Goal: Information Seeking & Learning: Learn about a topic

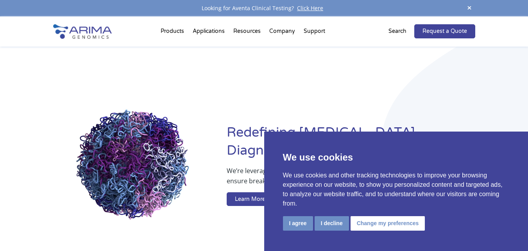
click at [297, 225] on button "I agree" at bounding box center [298, 223] width 30 height 14
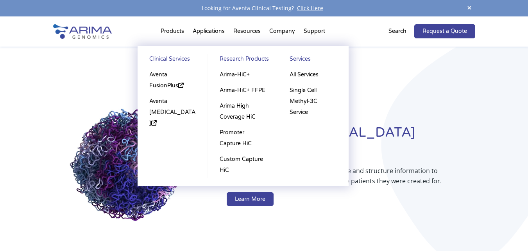
click at [178, 32] on li "Products Clinical Services Aventa FusionPlus Aventa [MEDICAL_DATA] Research Pro…" at bounding box center [172, 33] width 32 height 27
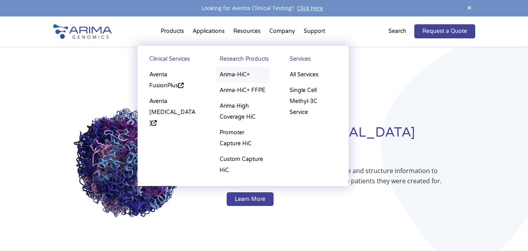
click at [245, 72] on link "Arima-HiC+" at bounding box center [243, 75] width 54 height 16
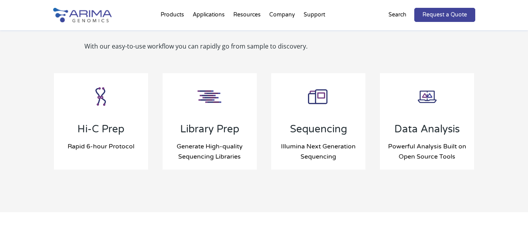
scroll to position [845, 0]
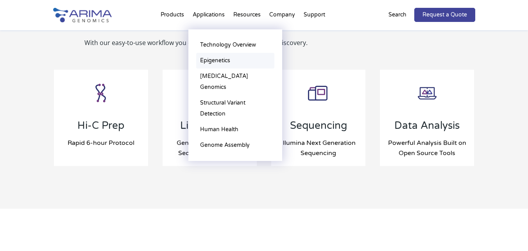
click at [216, 57] on link "Epigenetics" at bounding box center [235, 61] width 78 height 16
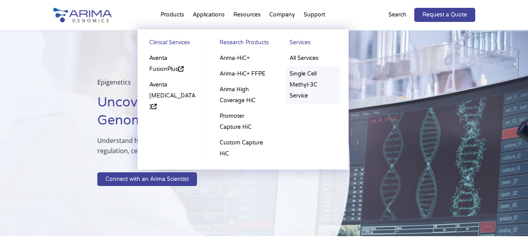
click at [305, 76] on link "Single Cell Methyl-3C Service" at bounding box center [313, 85] width 55 height 38
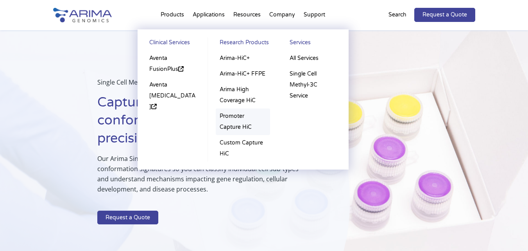
click at [231, 128] on link "Promoter Capture HiC" at bounding box center [243, 121] width 54 height 27
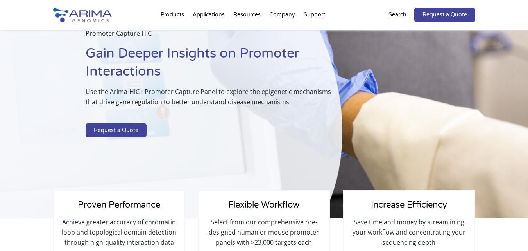
scroll to position [25, 0]
